Goal: Task Accomplishment & Management: Use online tool/utility

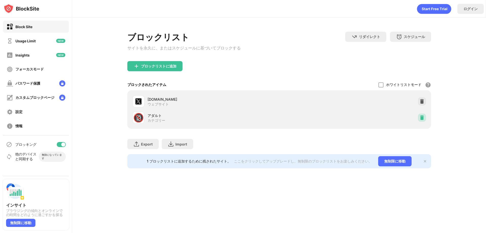
click at [422, 119] on img at bounding box center [422, 117] width 5 height 5
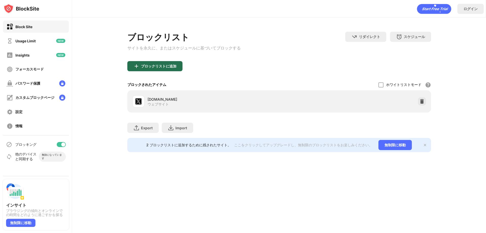
click at [176, 70] on div "ブロックリストに追加" at bounding box center [154, 66] width 55 height 10
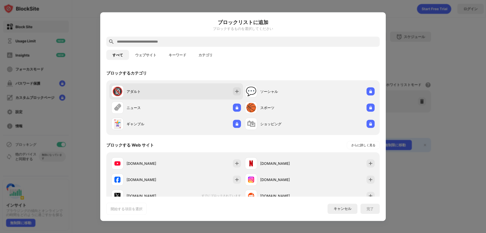
click at [178, 90] on div "🔞 アダルト" at bounding box center [176, 91] width 134 height 16
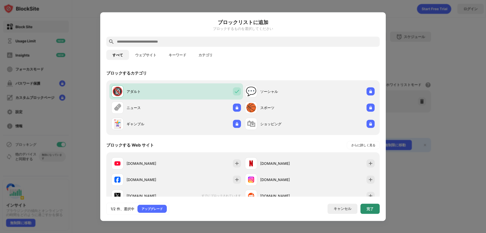
click at [362, 206] on div "完了" at bounding box center [370, 208] width 19 height 10
